Goal: Navigation & Orientation: Find specific page/section

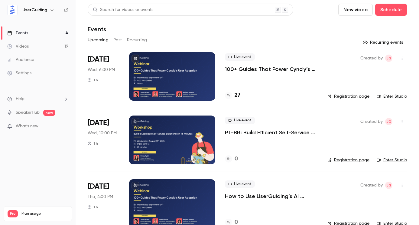
click at [119, 41] on button "Past" at bounding box center [117, 40] width 9 height 10
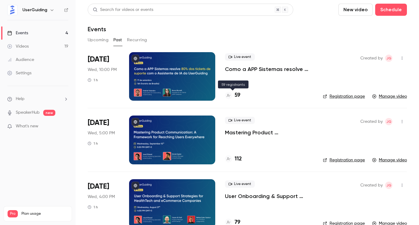
click at [240, 97] on h4 "59" at bounding box center [238, 95] width 6 height 8
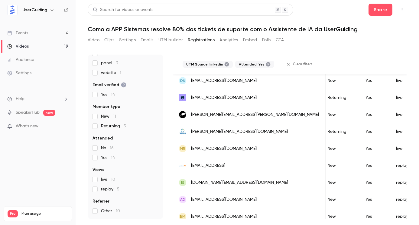
scroll to position [150, 0]
